Goal: Navigation & Orientation: Find specific page/section

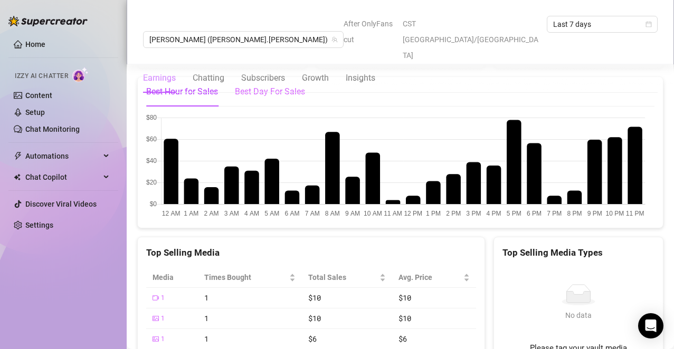
scroll to position [1440, 0]
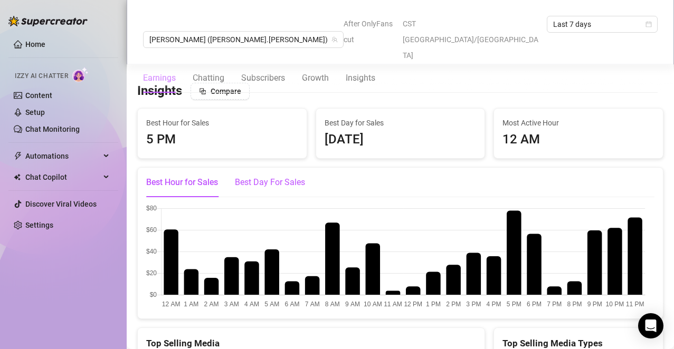
click at [283, 189] on div "Best Day For Sales" at bounding box center [270, 182] width 70 height 13
click at [619, 264] on canvas at bounding box center [395, 258] width 499 height 106
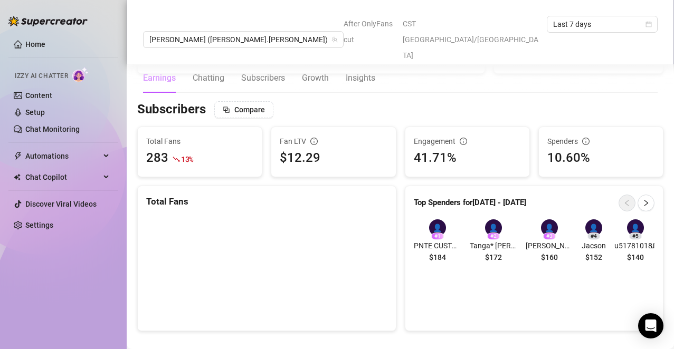
scroll to position [574, 0]
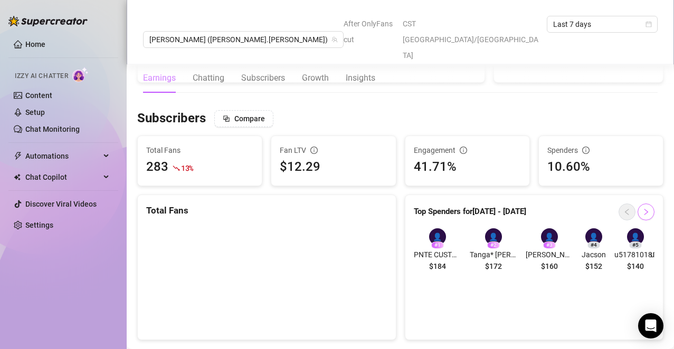
click at [637, 210] on button "button" at bounding box center [645, 212] width 17 height 17
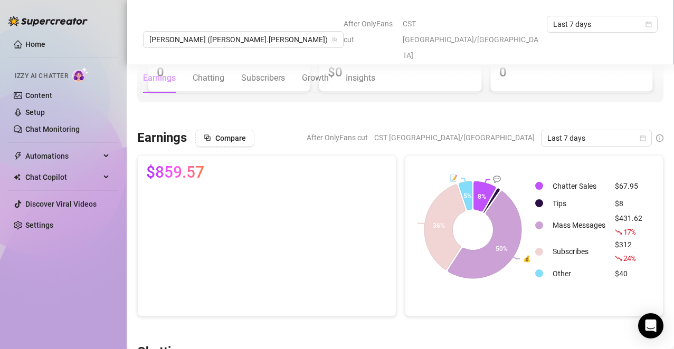
scroll to position [0, 0]
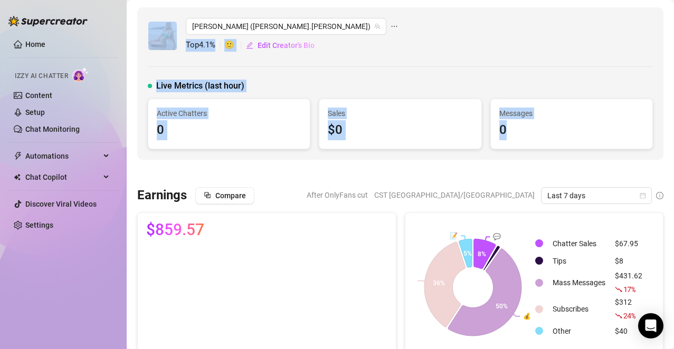
drag, startPoint x: 234, startPoint y: 175, endPoint x: 147, endPoint y: -27, distance: 220.3
click at [147, 0] on html "Home Izzy AI Chatter Content Setup Chat Monitoring Automations Chat Copilot Dis…" at bounding box center [337, 174] width 674 height 349
